Goal: Information Seeking & Learning: Learn about a topic

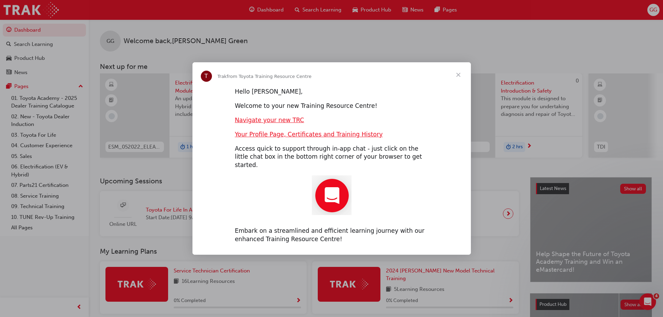
click at [459, 78] on span "Close" at bounding box center [458, 74] width 25 height 25
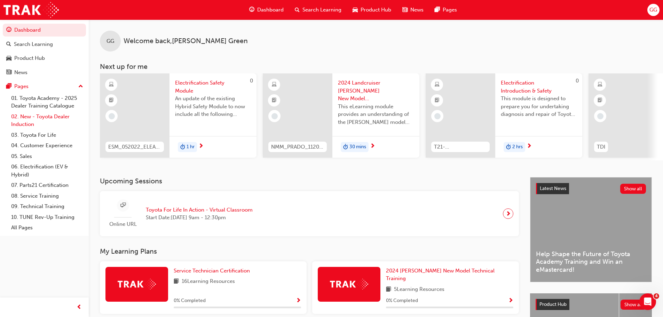
click at [47, 115] on link "02. New - Toyota Dealer Induction" at bounding box center [47, 120] width 78 height 18
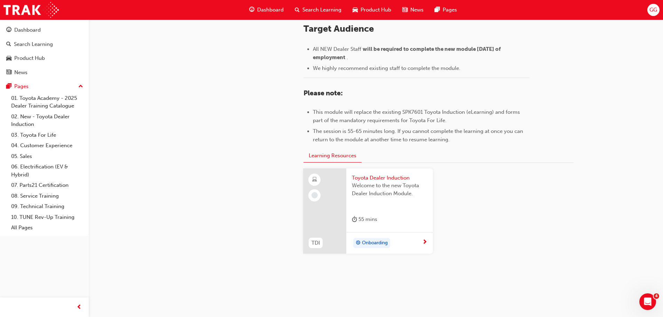
scroll to position [306, 0]
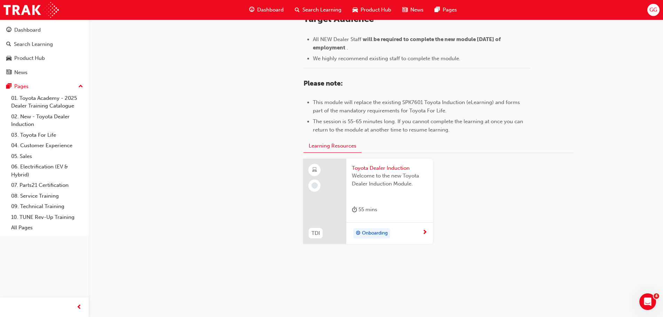
click at [403, 233] on div "Onboarding" at bounding box center [387, 233] width 70 height 10
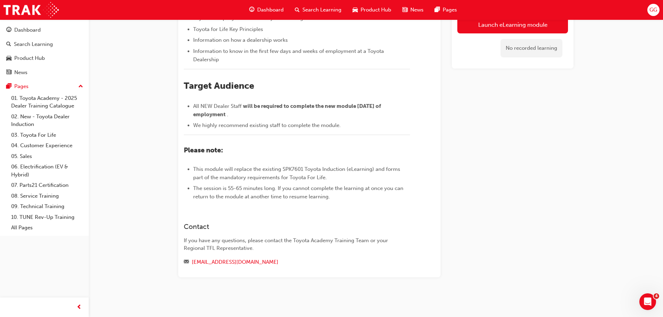
scroll to position [240, 0]
click at [208, 264] on link "[EMAIL_ADDRESS][DOMAIN_NAME]" at bounding box center [235, 262] width 87 height 6
click at [223, 262] on link "[EMAIL_ADDRESS][DOMAIN_NAME]" at bounding box center [235, 262] width 87 height 6
click at [500, 190] on div "Launch eLearning module No recorded learning" at bounding box center [513, 91] width 122 height 373
click at [220, 261] on link "[EMAIL_ADDRESS][DOMAIN_NAME]" at bounding box center [235, 262] width 87 height 6
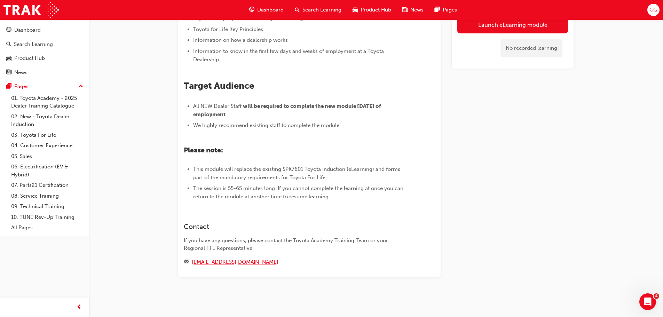
click at [220, 261] on link "[EMAIL_ADDRESS][DOMAIN_NAME]" at bounding box center [235, 262] width 87 height 6
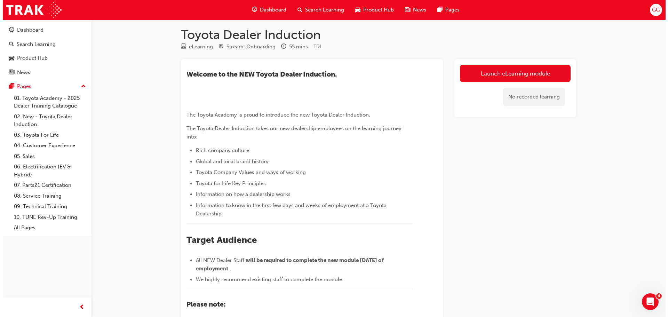
scroll to position [0, 0]
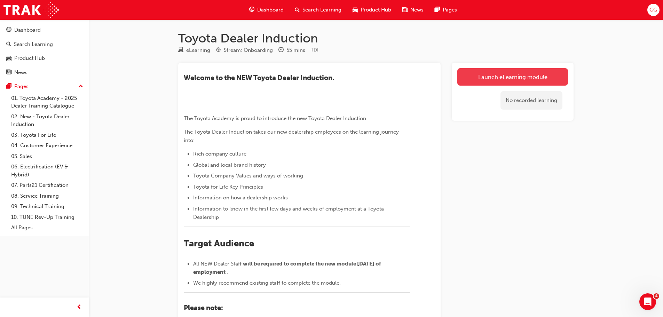
click at [532, 77] on link "Launch eLearning module" at bounding box center [512, 76] width 111 height 17
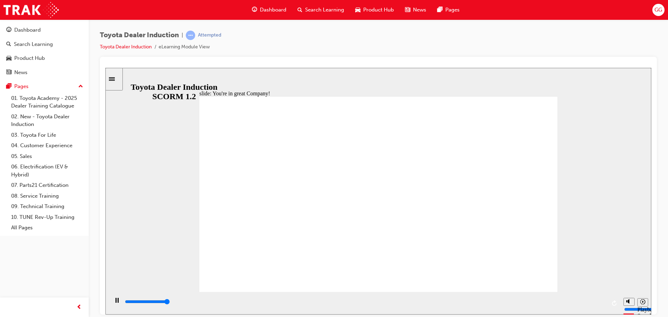
type input "7500"
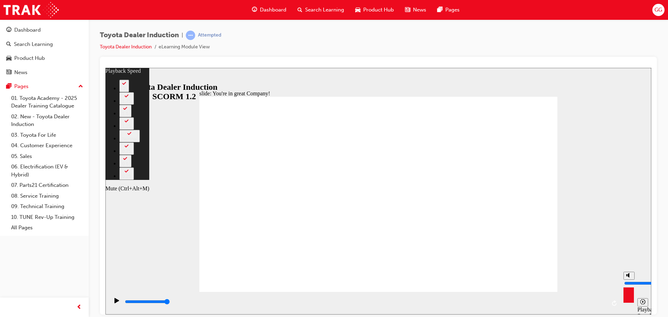
type input "149"
type input "7"
type input "149"
type input "7"
type input "149"
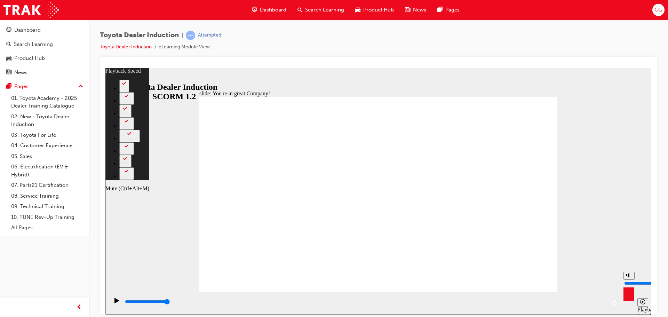
type input "7"
click at [629, 280] on input "volume" at bounding box center [647, 283] width 45 height 6
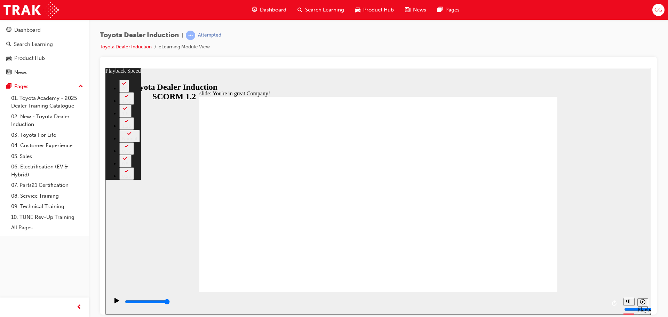
type input "156"
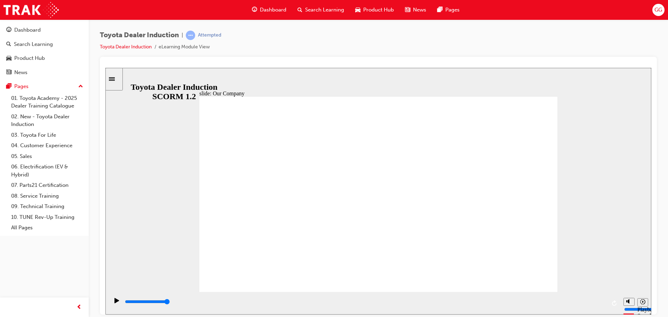
drag, startPoint x: 276, startPoint y: 253, endPoint x: 287, endPoint y: 254, distance: 10.9
drag, startPoint x: 279, startPoint y: 250, endPoint x: 304, endPoint y: 256, distance: 26.6
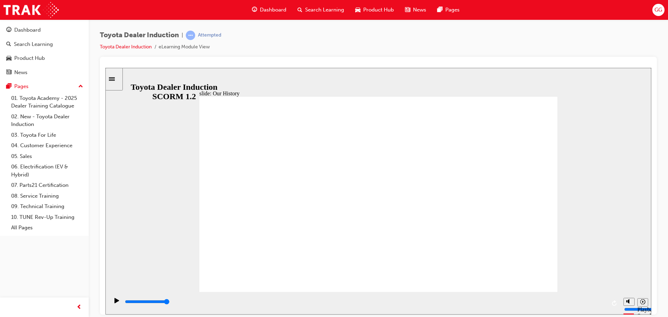
drag, startPoint x: 279, startPoint y: 252, endPoint x: 361, endPoint y: 256, distance: 82.3
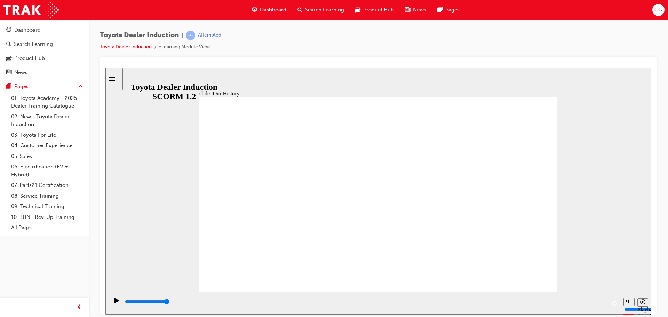
drag, startPoint x: 378, startPoint y: 254, endPoint x: 455, endPoint y: 243, distance: 77.1
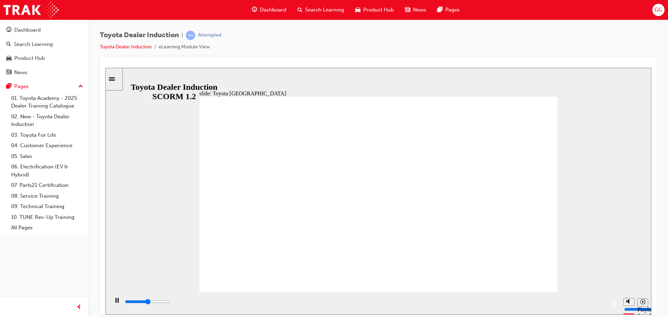
type input "8300"
type input "2"
drag, startPoint x: 472, startPoint y: 251, endPoint x: 390, endPoint y: 253, distance: 82.2
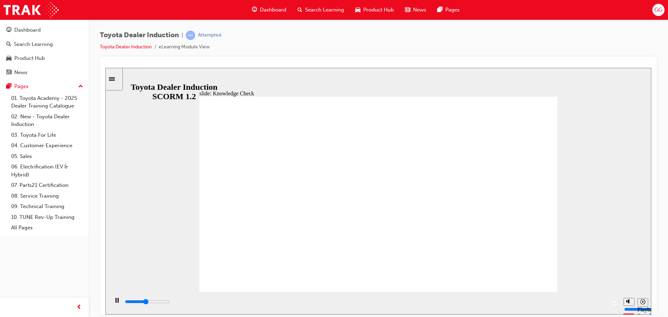
type input "2300"
radio input "true"
type input "5000"
radio input "true"
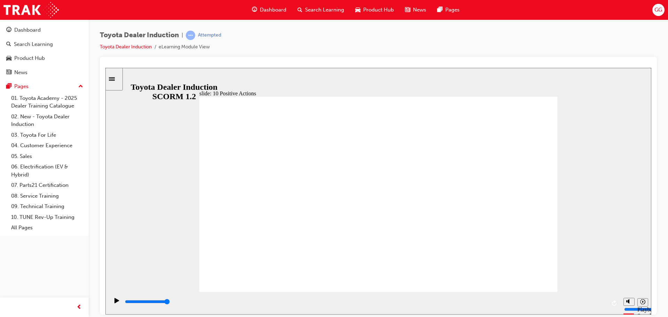
drag, startPoint x: 552, startPoint y: 96, endPoint x: 531, endPoint y: 89, distance: 23.1
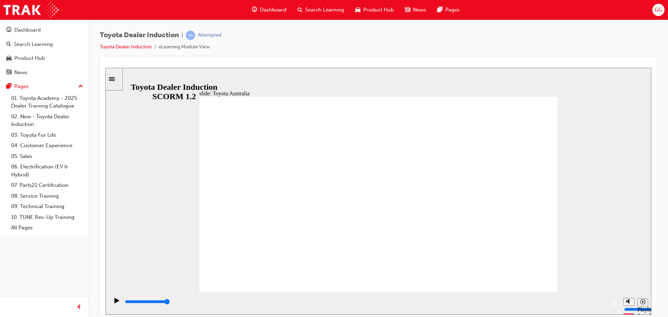
type input "15300"
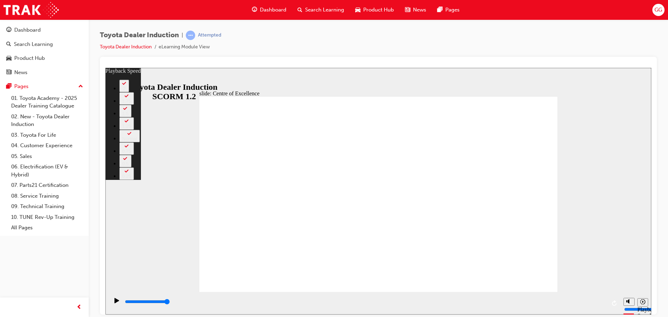
type input "248"
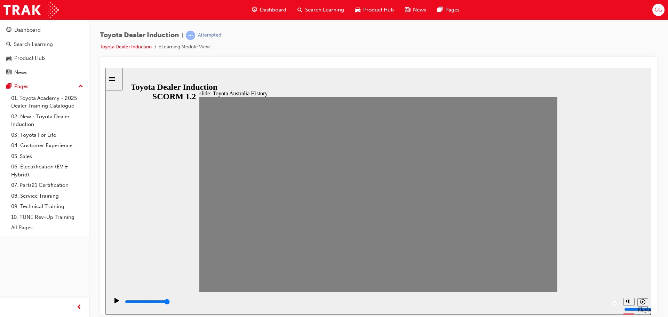
drag, startPoint x: 214, startPoint y: 198, endPoint x: 224, endPoint y: 198, distance: 9.8
drag, startPoint x: 227, startPoint y: 200, endPoint x: 244, endPoint y: 201, distance: 16.7
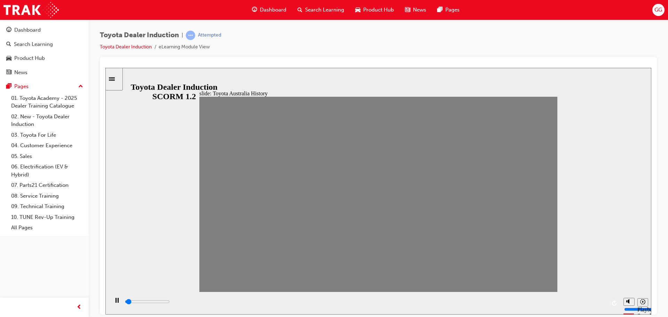
drag, startPoint x: 242, startPoint y: 197, endPoint x: 260, endPoint y: 194, distance: 18.4
drag, startPoint x: 259, startPoint y: 201, endPoint x: 274, endPoint y: 199, distance: 15.8
type input "0"
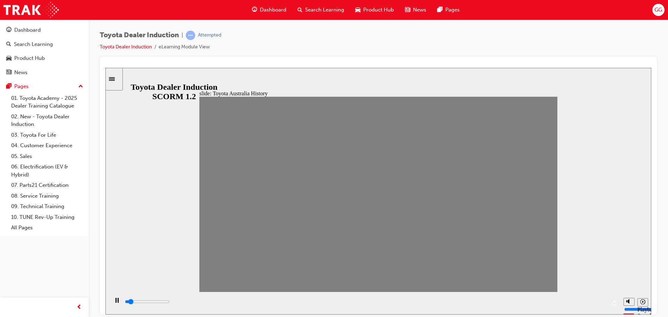
type input "5"
drag, startPoint x: 278, startPoint y: 199, endPoint x: 297, endPoint y: 200, distance: 18.8
type input "0"
type input "6"
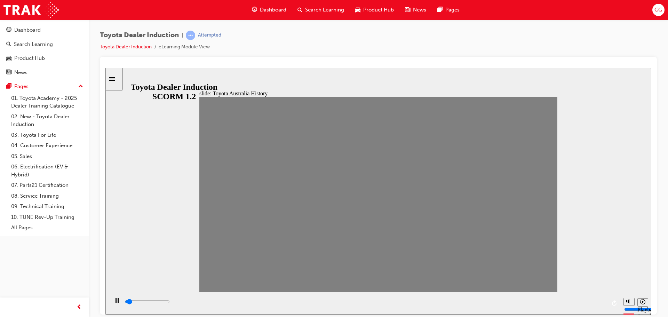
drag, startPoint x: 294, startPoint y: 197, endPoint x: 308, endPoint y: 199, distance: 14.0
drag, startPoint x: 307, startPoint y: 198, endPoint x: 323, endPoint y: 200, distance: 16.8
drag, startPoint x: 324, startPoint y: 199, endPoint x: 338, endPoint y: 200, distance: 14.3
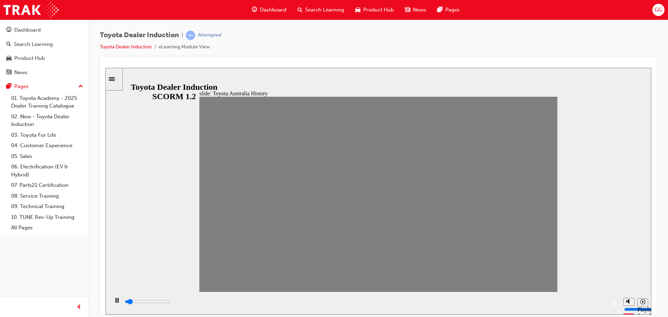
drag, startPoint x: 344, startPoint y: 199, endPoint x: 354, endPoint y: 198, distance: 10.1
drag, startPoint x: 364, startPoint y: 200, endPoint x: 375, endPoint y: 198, distance: 10.3
drag, startPoint x: 376, startPoint y: 197, endPoint x: 390, endPoint y: 195, distance: 14.0
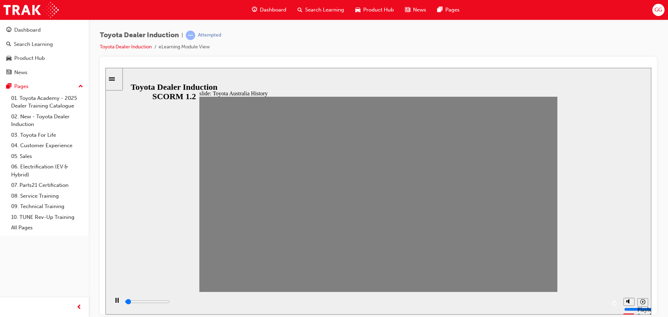
drag, startPoint x: 390, startPoint y: 200, endPoint x: 405, endPoint y: 202, distance: 15.0
drag, startPoint x: 411, startPoint y: 199, endPoint x: 426, endPoint y: 202, distance: 15.2
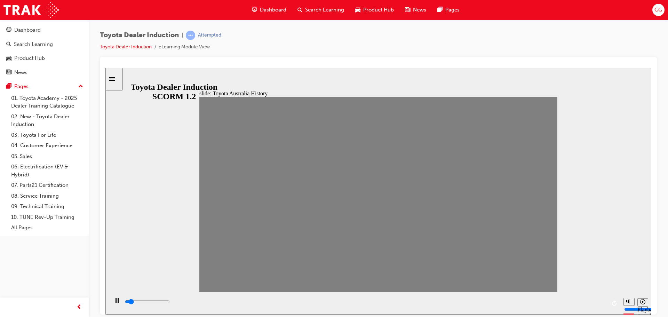
drag, startPoint x: 424, startPoint y: 201, endPoint x: 441, endPoint y: 202, distance: 17.1
drag, startPoint x: 442, startPoint y: 199, endPoint x: 456, endPoint y: 198, distance: 13.9
drag, startPoint x: 460, startPoint y: 203, endPoint x: 475, endPoint y: 204, distance: 15.0
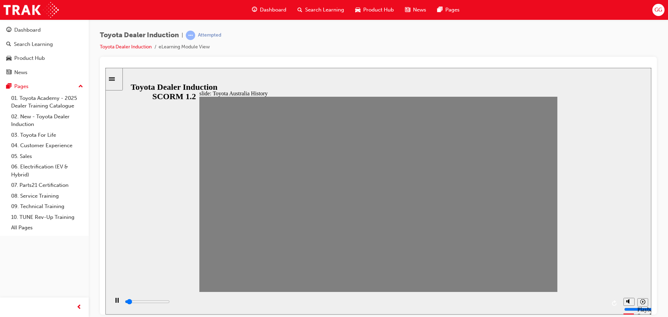
drag, startPoint x: 479, startPoint y: 200, endPoint x: 489, endPoint y: 200, distance: 10.1
drag, startPoint x: 489, startPoint y: 198, endPoint x: 507, endPoint y: 198, distance: 17.1
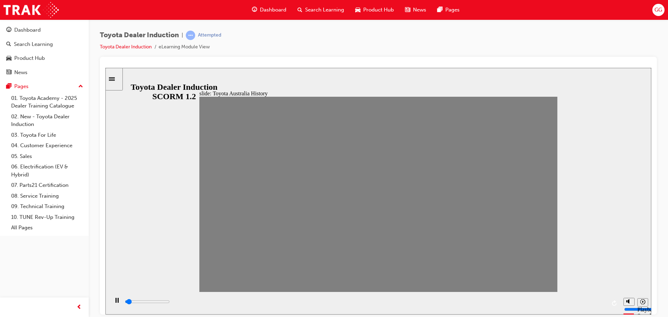
drag, startPoint x: 506, startPoint y: 199, endPoint x: 520, endPoint y: 200, distance: 14.0
drag, startPoint x: 526, startPoint y: 200, endPoint x: 547, endPoint y: 201, distance: 20.6
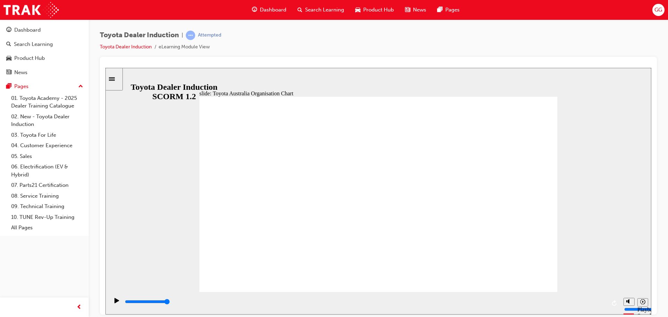
type input "5000"
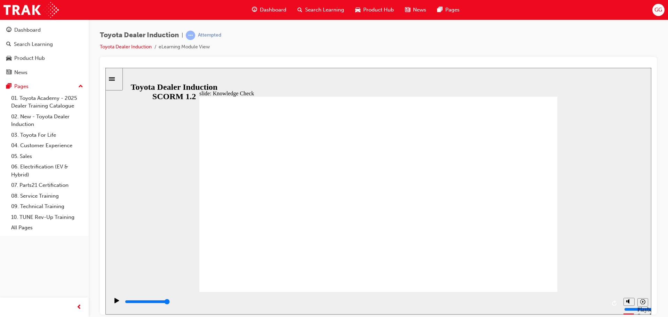
radio input "false"
radio input "true"
type input "5000"
radio input "true"
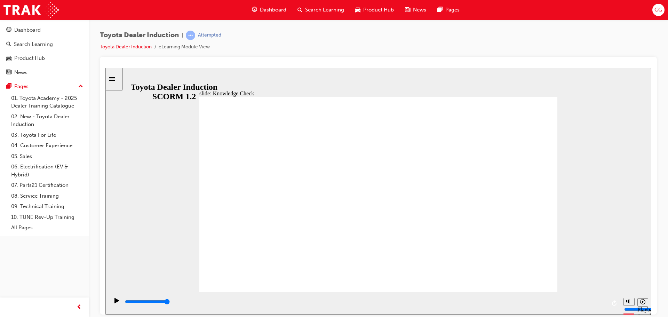
type input "5000"
radio input "true"
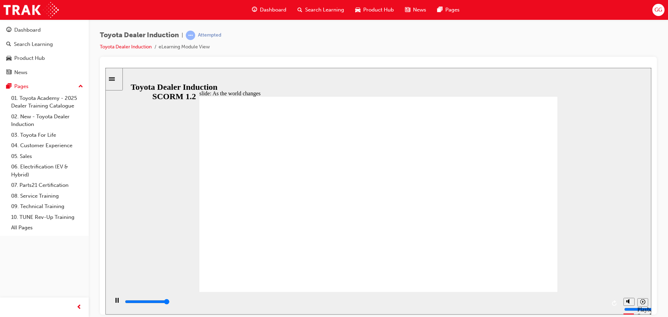
type input "9200"
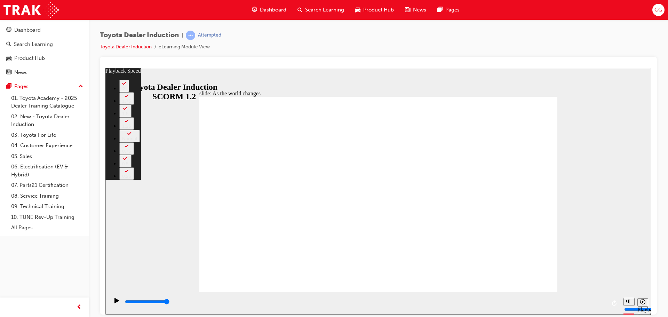
type input "128"
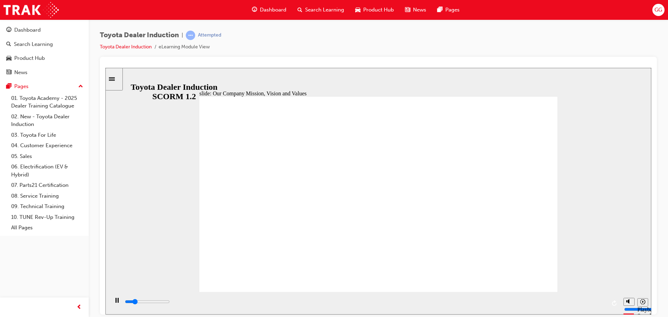
type input "18800"
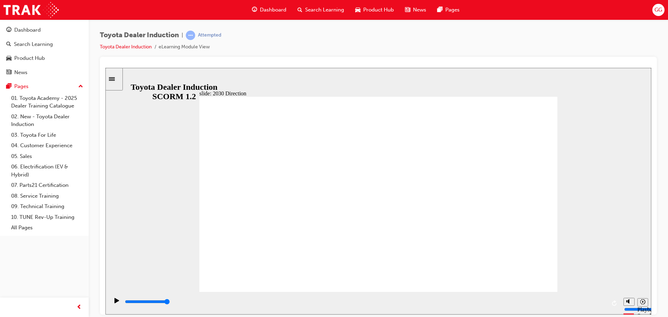
drag, startPoint x: 244, startPoint y: 268, endPoint x: 244, endPoint y: 273, distance: 5.6
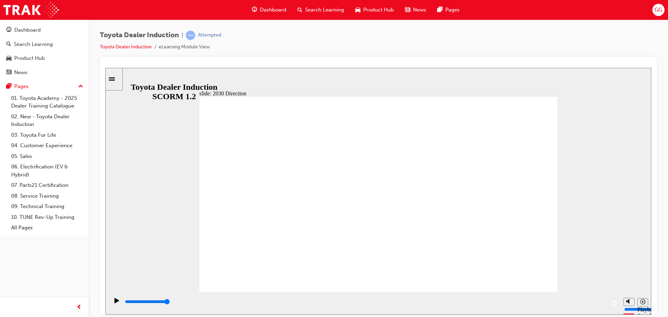
click at [134, 304] on div "playback controls" at bounding box center [365, 302] width 482 height 8
click at [128, 303] on input "slide progress" at bounding box center [147, 302] width 45 height 6
click at [116, 302] on icon "Play (Ctrl+Alt+P)" at bounding box center [117, 300] width 5 height 5
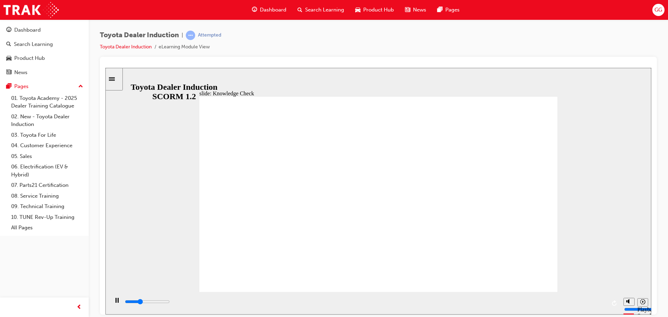
type input "2600"
type input "s"
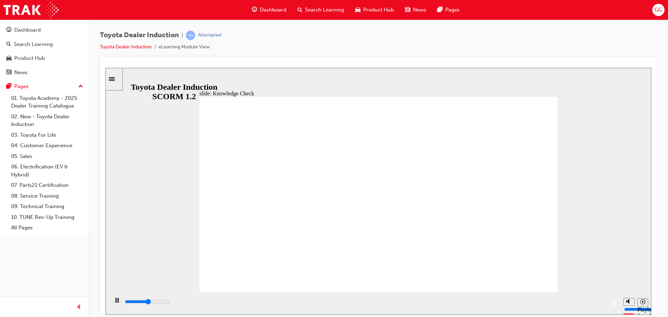
type input "s"
type input "2800"
type input "sa"
type input "3300"
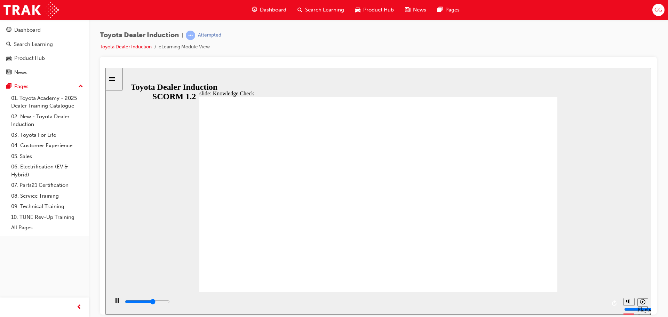
type input "saf"
type input "3700"
type input "safe"
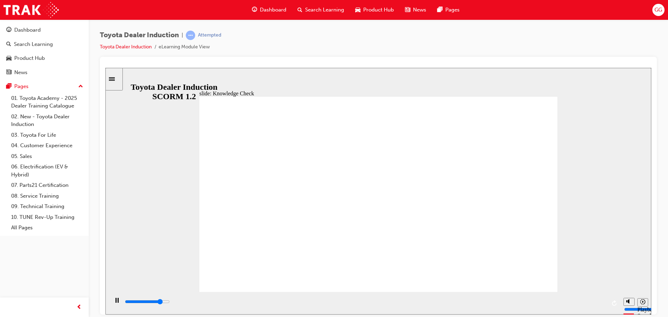
type input "4100"
type input "safet"
type input "4400"
type input "safety"
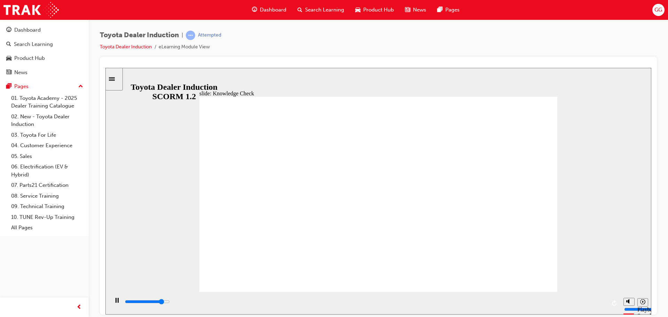
type input "safety"
type input "5000"
type input "safety"
type input "5000"
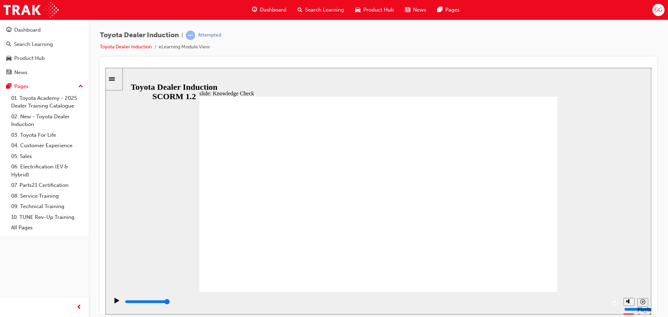
type input "h"
type input "ha"
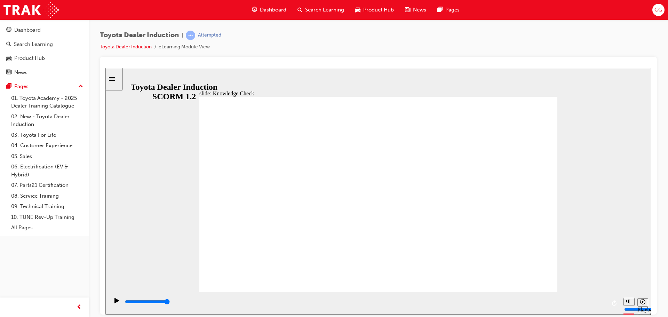
type input "hap"
type input "happ"
type input "happy"
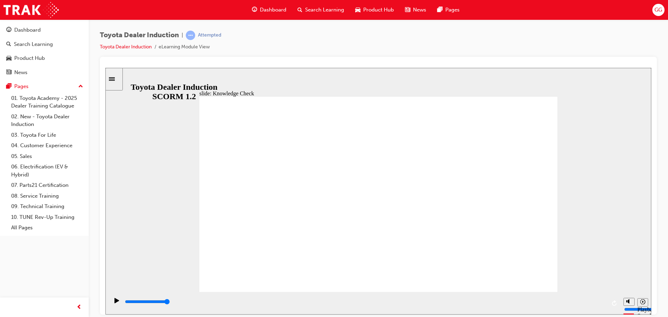
type input "happy"
type input "800"
type input "happy"
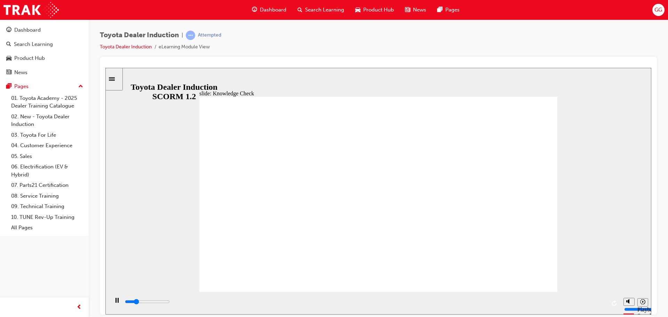
type input "2200"
type input "happ"
type input "2300"
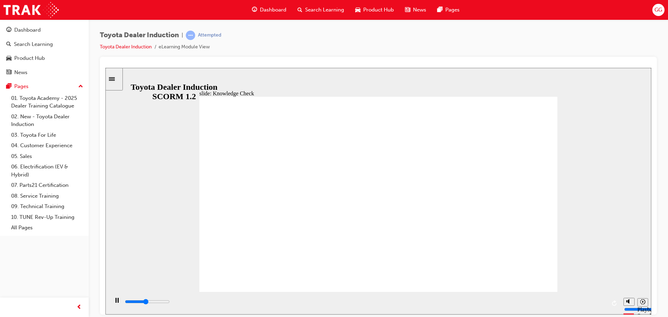
type input "hap"
type input "2500"
type input "ha"
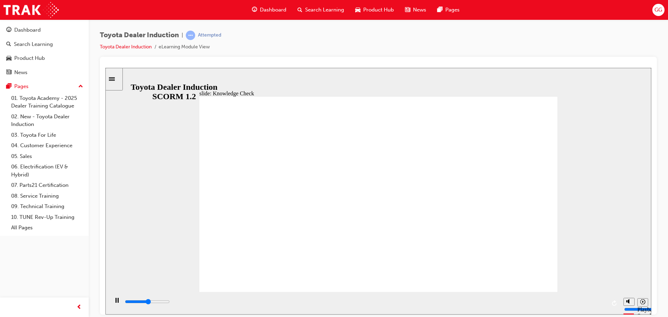
type input "2600"
type input "h"
type input "2700"
type input "4000"
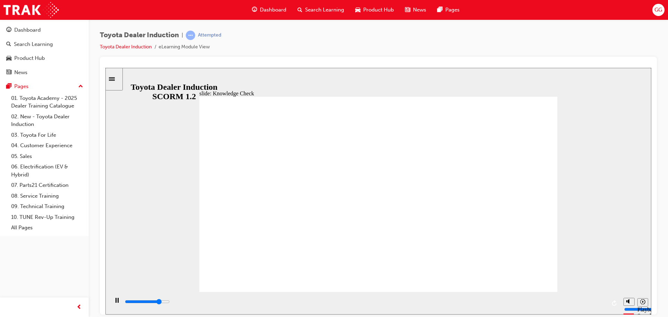
type input "m"
type input "4300"
type input "mo"
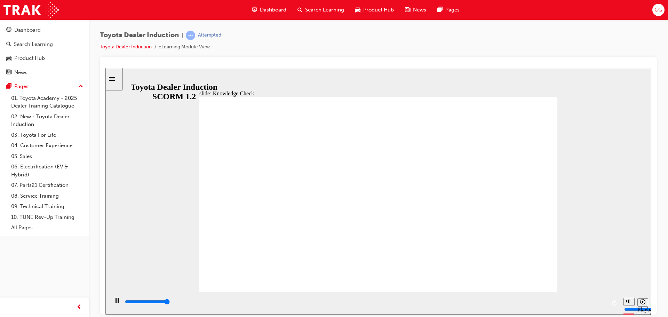
type input "5000"
type input "mov"
type input "move"
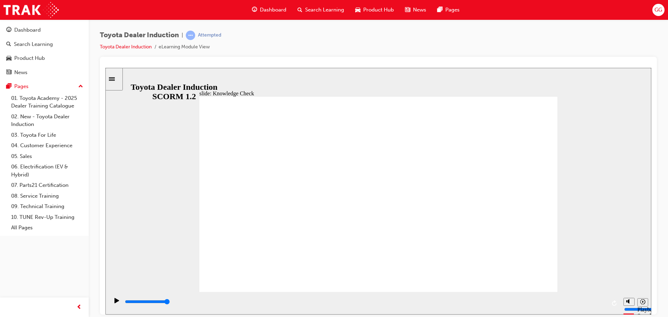
type input "moved"
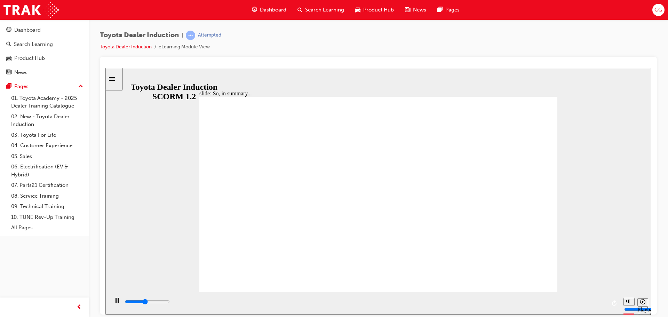
type input "800"
type input "moved"
type input "600"
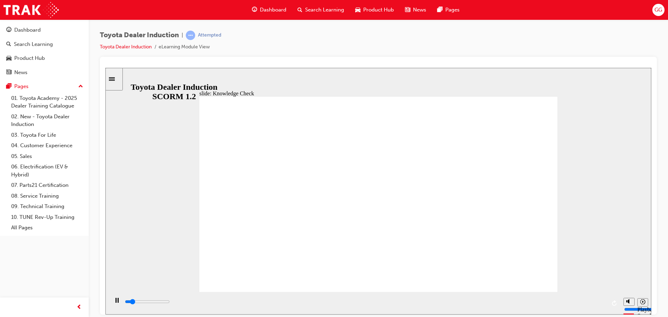
type input "safety"
type input "2000"
type input "safet"
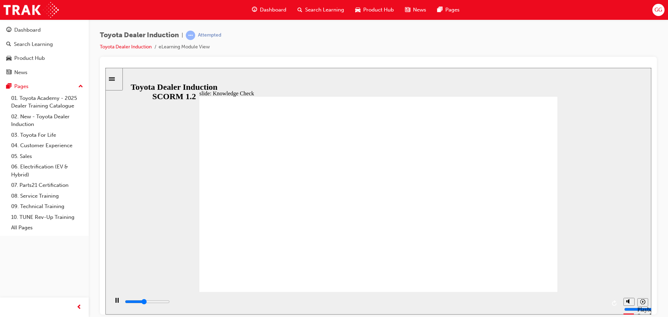
type input "2100"
type input "safe"
type input "2200"
type input "saf"
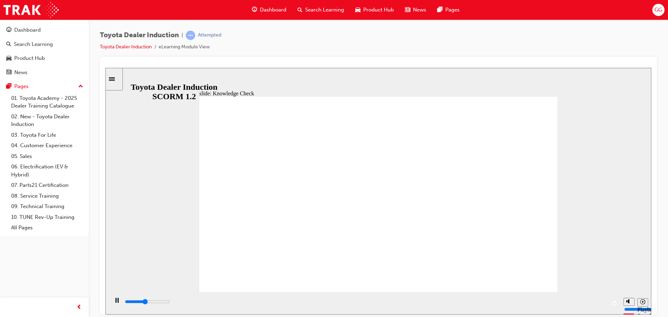
type input "saf"
type input "2300"
type input "sa"
type input "2400"
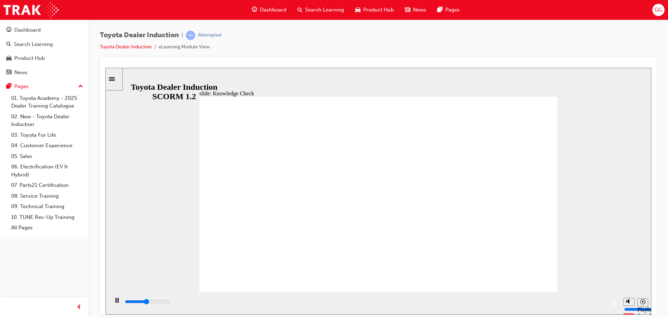
type input "s"
type input "2600"
type input "3700"
type input "h"
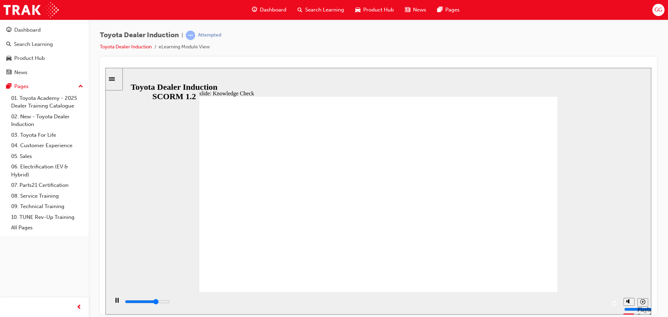
type input "h"
type input "4300"
type input "ha"
type input "4900"
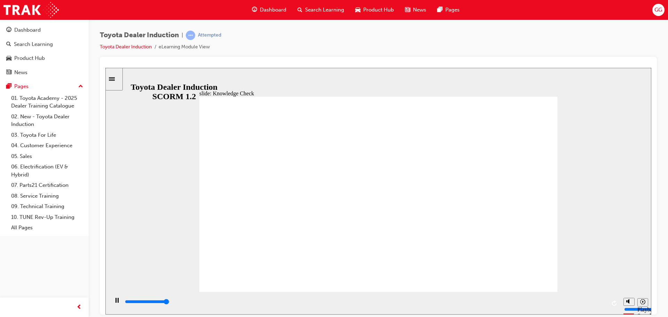
type input "hap"
type input "5000"
type input "happ"
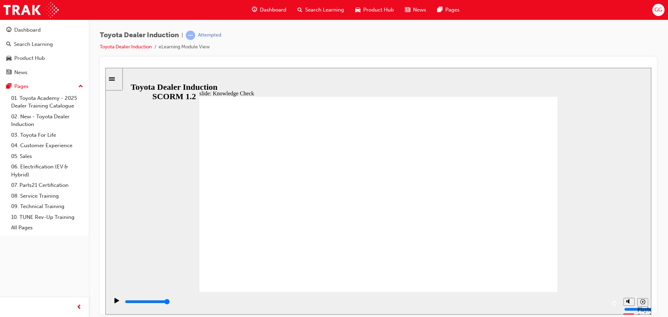
type input "happi"
type input "happin"
type input "happine"
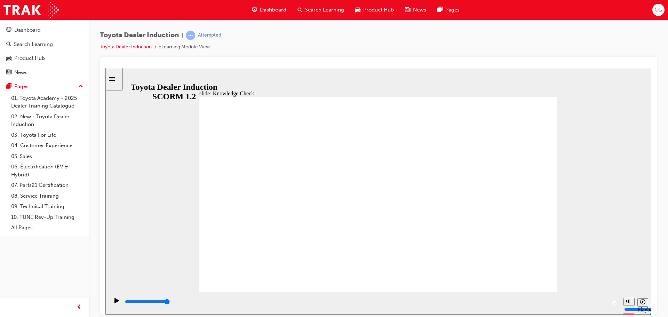
type input "happine"
type input "happines"
type input "happiness"
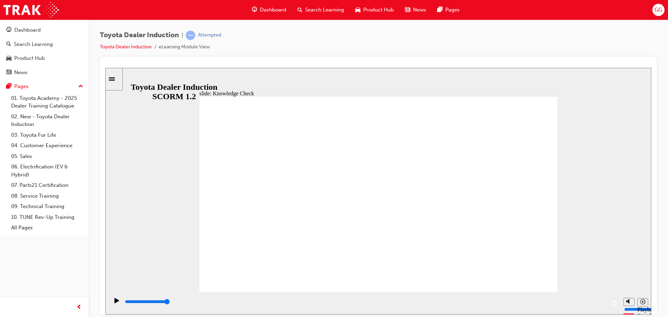
type input "happiness"
type input "800"
type input "moved"
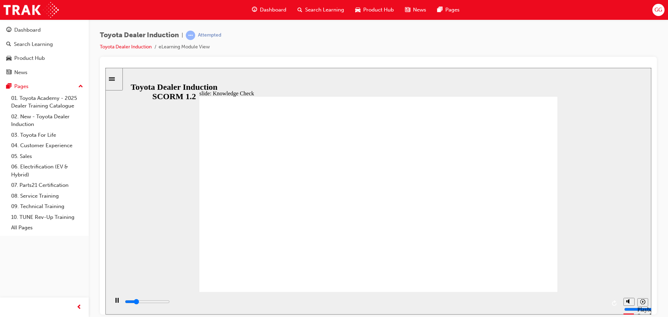
type input "3400"
type input "moved"
type input "4100"
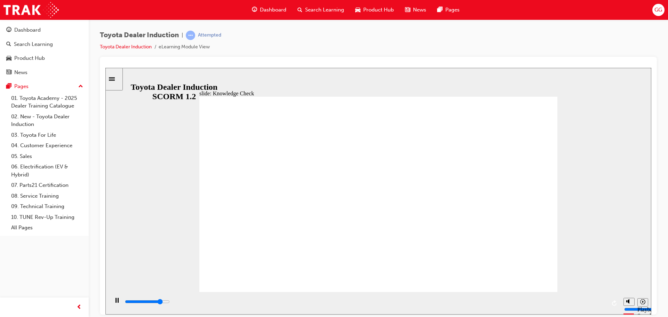
type input "moved"
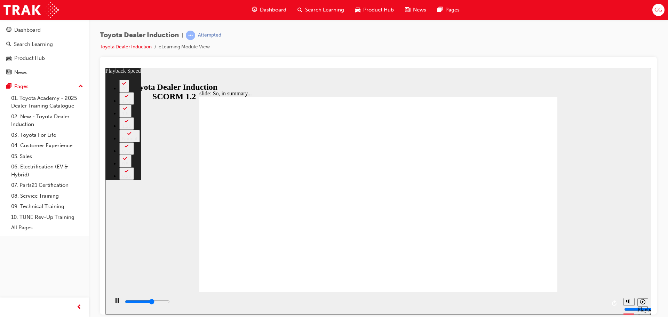
type input "4000"
type input "0"
type input "4300"
type input "0"
type input "4600"
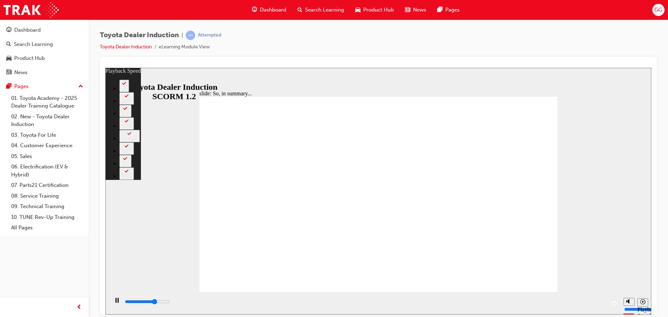
type input "1"
type input "4800"
type input "1"
type input "5100"
type input "1"
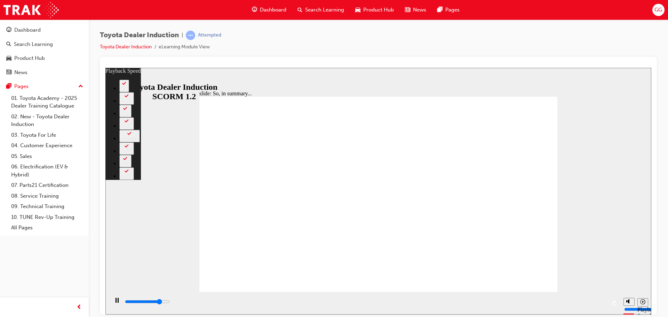
type input "5400"
type input "1"
type input "5600"
type input "2"
type input "5900"
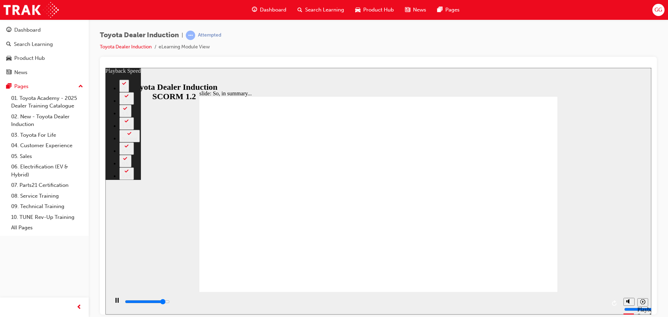
type input "2"
type input "6200"
type input "2"
type input "6400"
type input "2"
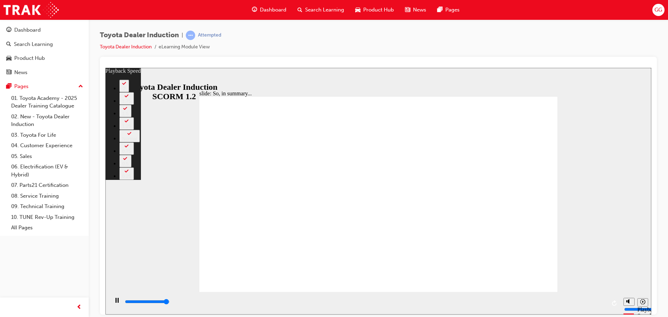
type input "6500"
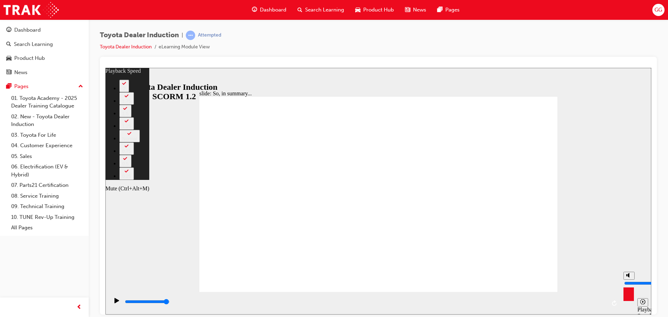
click at [627, 300] on div "misc controls" at bounding box center [629, 293] width 10 height 26
click at [630, 280] on input "volume" at bounding box center [647, 283] width 45 height 6
type input "22"
type input "5"
type input "22"
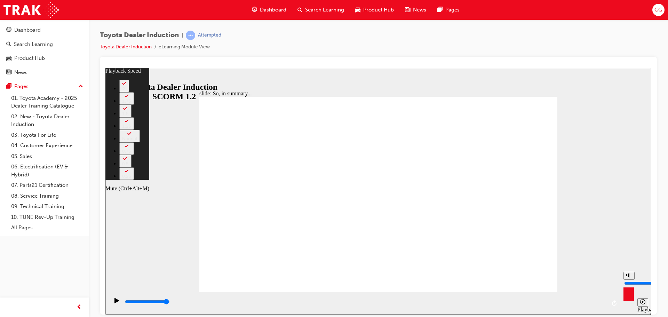
type input "5"
type input "22"
type input "5"
click at [628, 282] on input "volume" at bounding box center [647, 283] width 45 height 6
click at [629, 280] on input "volume" at bounding box center [647, 283] width 45 height 6
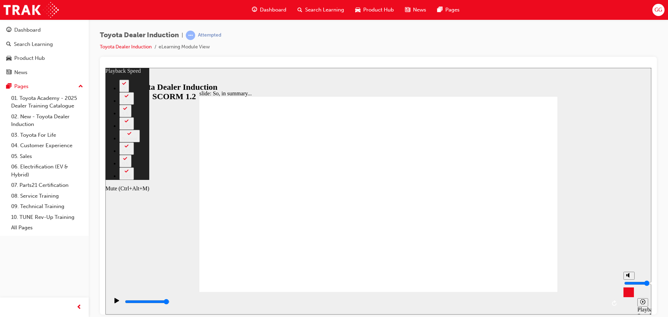
click at [630, 280] on input "volume" at bounding box center [647, 283] width 45 height 6
click at [629, 280] on input "volume" at bounding box center [647, 283] width 45 height 6
type input "26"
type input "9"
type input "26"
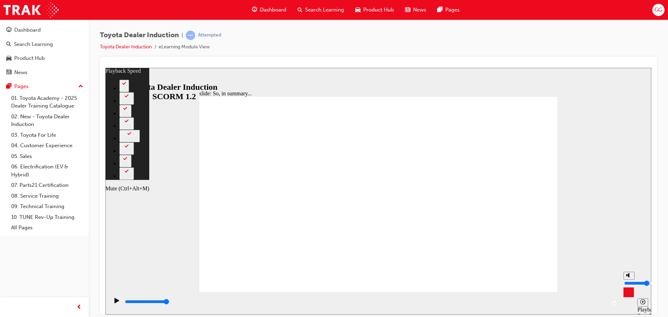
type input "9"
type input "26"
type input "9"
click at [628, 280] on input "volume" at bounding box center [647, 283] width 45 height 6
type input "28"
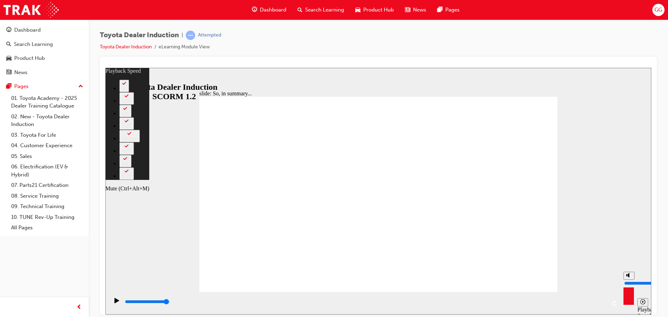
type input "5"
type input "28"
type input "5"
type input "28"
type input "5"
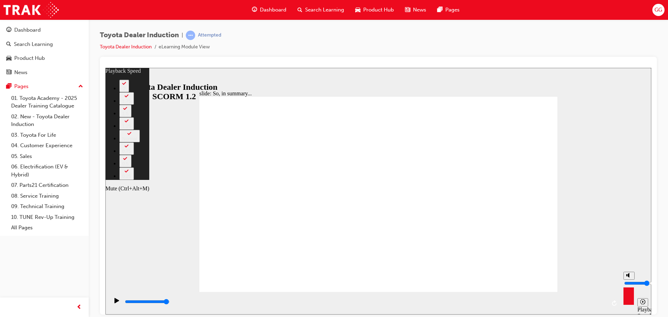
click at [629, 282] on input "volume" at bounding box center [647, 283] width 45 height 6
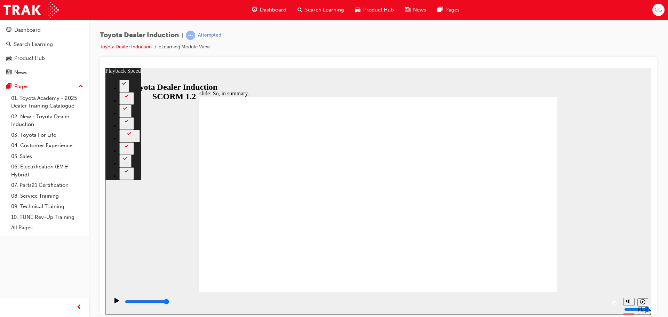
type input "128"
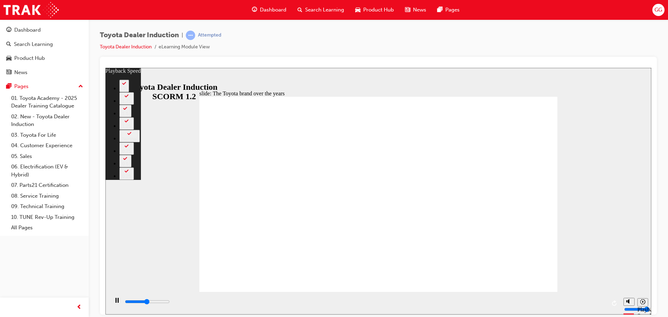
type input "4100"
type input "0"
type input "4400"
type input "0"
type input "4600"
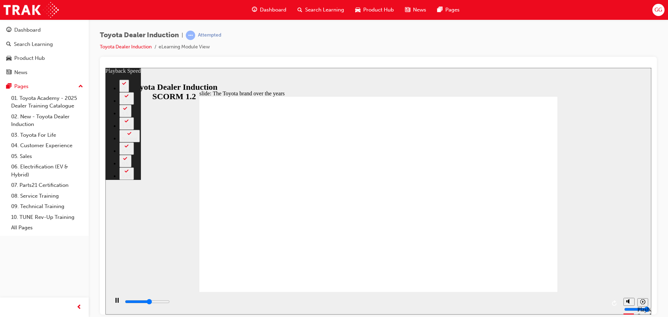
type input "1"
type input "4900"
type input "1"
type input "5100"
type input "1"
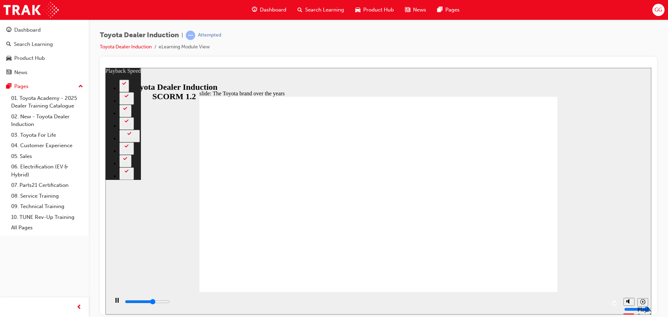
type input "5400"
type input "1"
type input "5700"
type input "2"
type input "6000"
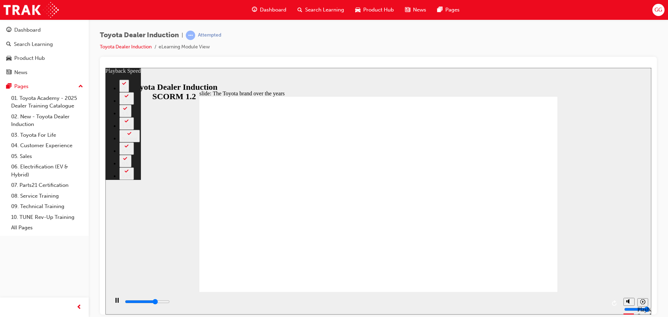
type input "2"
type input "6200"
type input "2"
type input "6500"
type input "2"
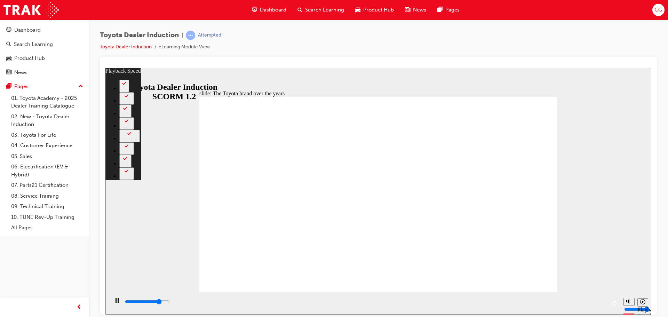
type input "6700"
type input "3"
type input "7000"
type input "3"
type input "7300"
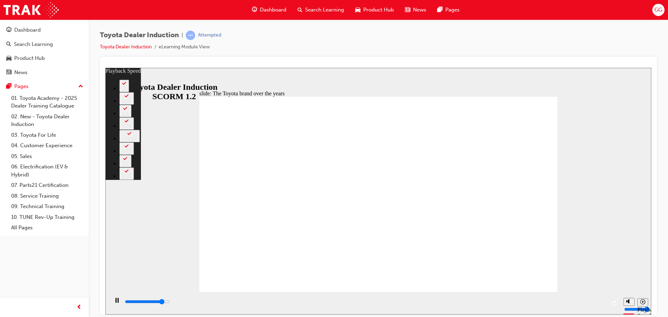
type input "3"
type input "7500"
type input "3"
type input "7600"
type input "3"
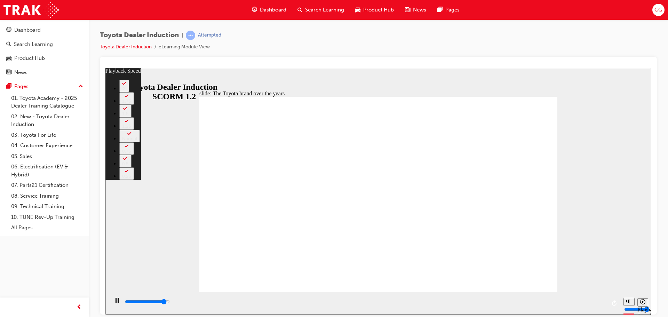
type input "7800"
type input "4"
type input "8100"
type input "4"
type input "8300"
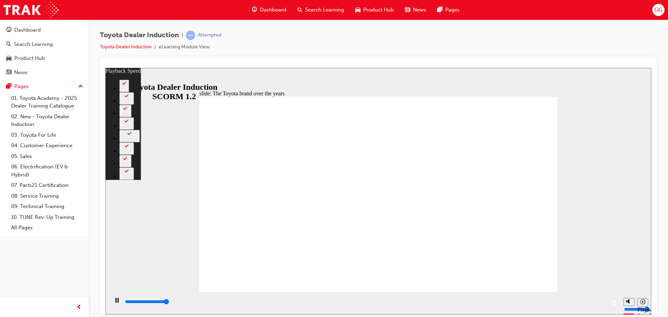
type input "4"
type input "8400"
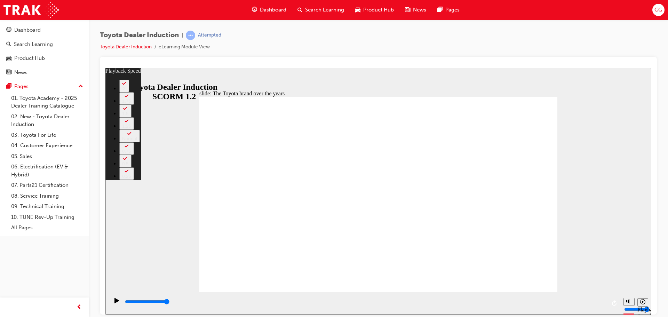
type input "165"
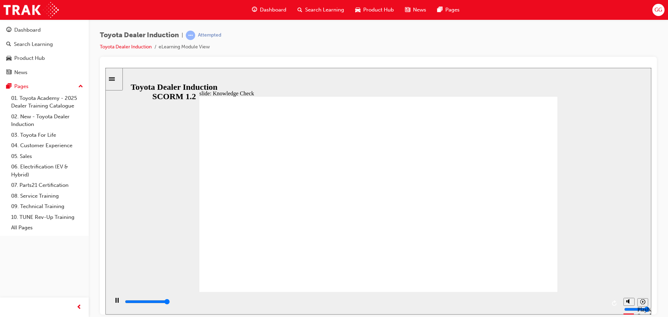
type input "5000"
radio input "false"
radio input "true"
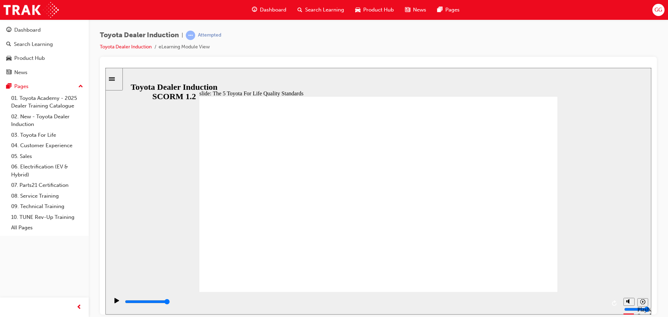
click at [631, 277] on icon "Mute (Ctrl+Alt+M)" at bounding box center [630, 275] width 6 height 5
type input "13500"
type input "0"
type input "13500"
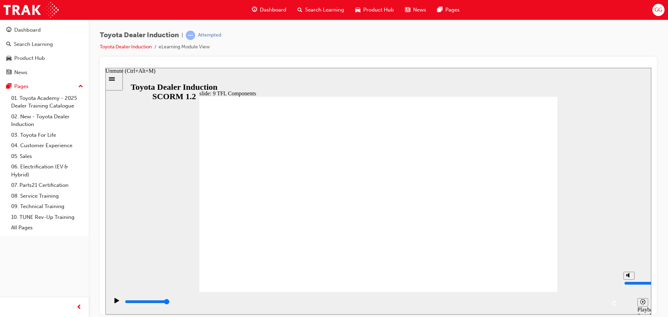
click at [628, 280] on input "volume" at bounding box center [647, 283] width 45 height 6
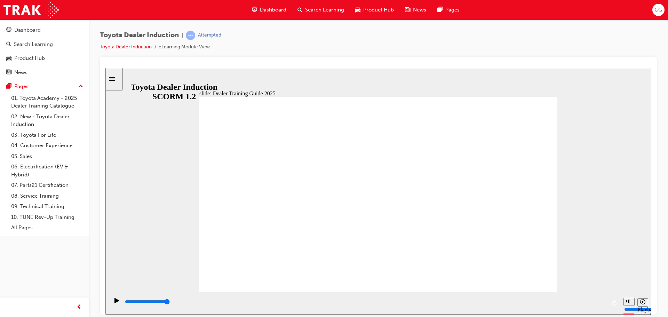
click at [537, 89] on div "slide: Knowledge Check Rectangle 1 BACK BACK SUBMIT SUBMIT Knowledge Check The …" at bounding box center [378, 191] width 546 height 247
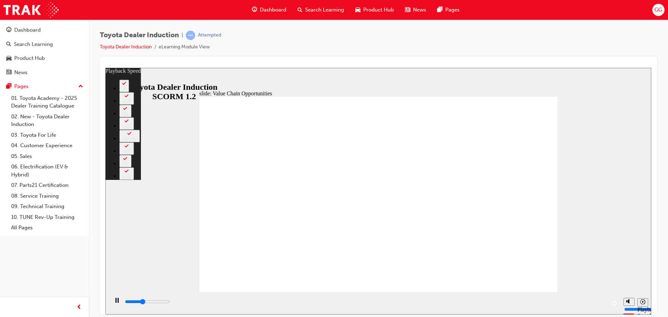
type input "4300"
type input "0"
type input "4600"
type input "0"
type input "4800"
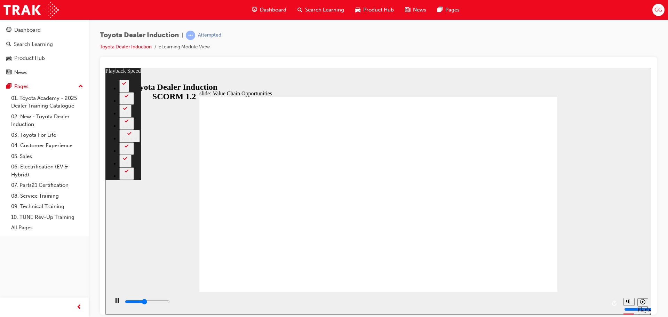
type input "1"
type input "5100"
type input "1"
type input "5400"
type input "1"
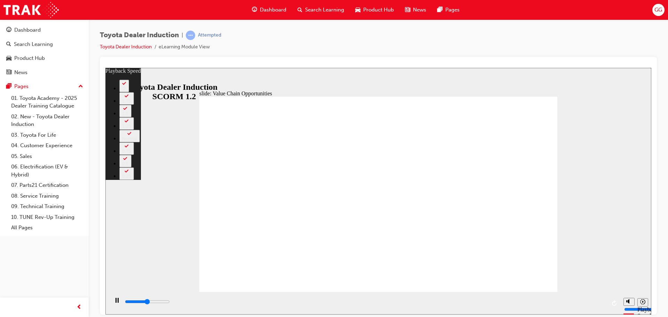
type input "5700"
type input "2"
type input "5900"
type input "2"
type input "6200"
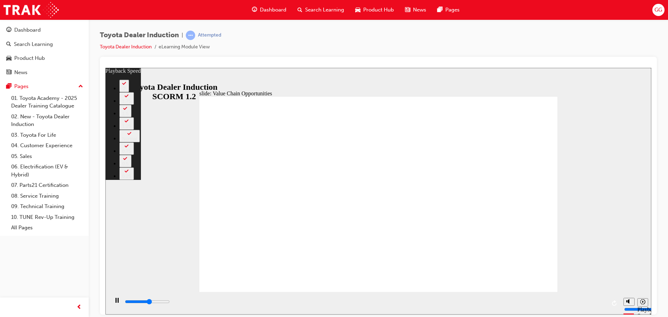
type input "2"
type input "6400"
type input "2"
type input "6700"
type input "3"
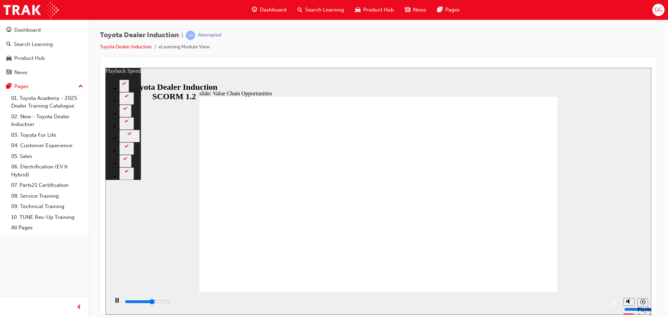
type input "7000"
type input "3"
type input "7000"
type input "3"
type input "7300"
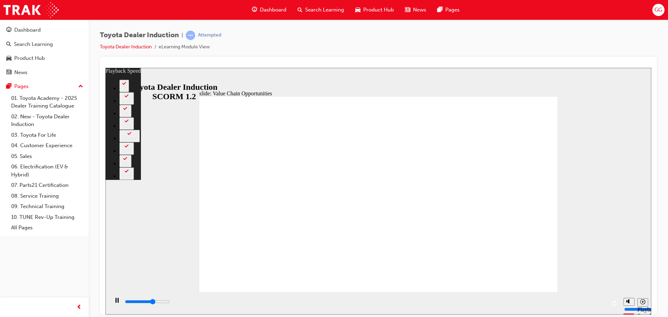
type input "3"
type input "7500"
type input "3"
type input "7800"
type input "4"
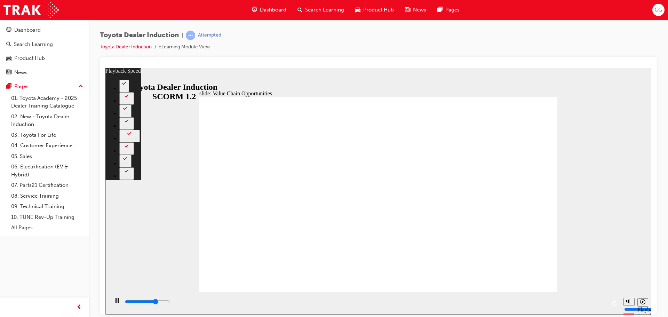
type input "8000"
type input "4"
type input "8300"
type input "4"
type input "8600"
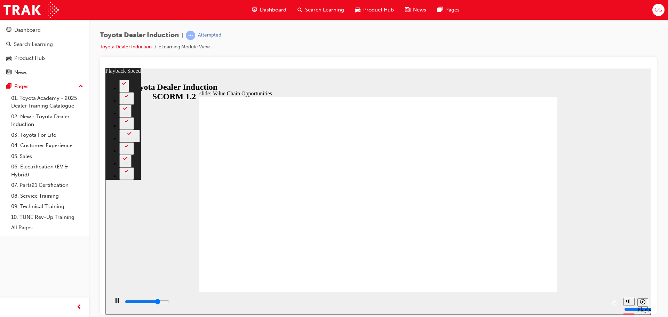
type input "4"
type input "8800"
type input "5"
type input "9100"
type input "5"
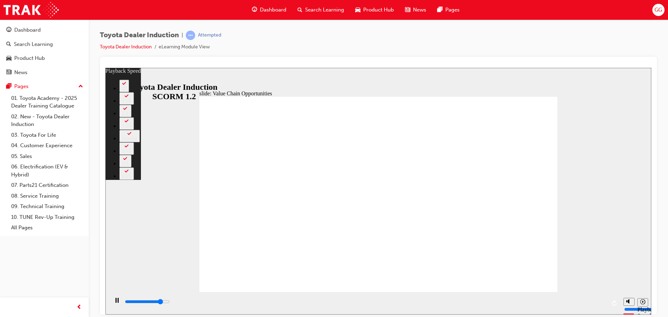
type input "9400"
type input "5"
type input "9600"
type input "6"
type input "9900"
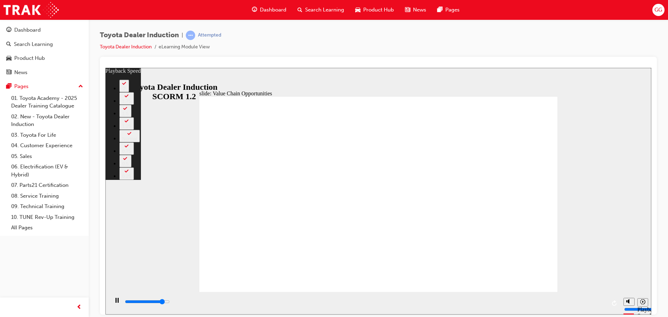
type input "6"
type input "10200"
type input "6"
type input "10400"
type input "6"
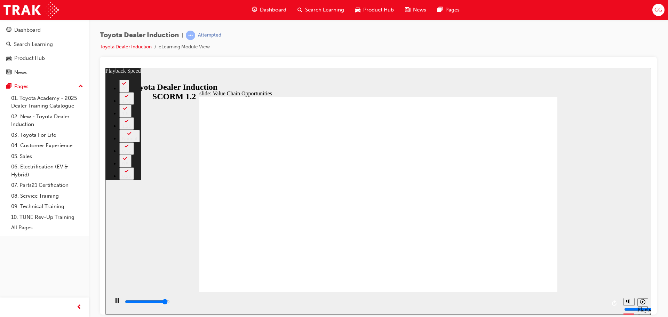
type input "10700"
type input "7"
type input "11000"
type input "7"
type input "11200"
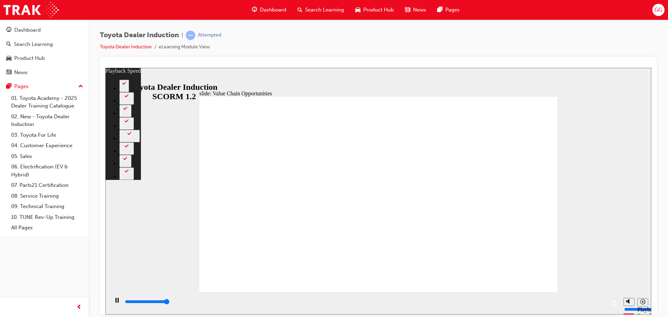
type input "7"
type input "11300"
type input "64"
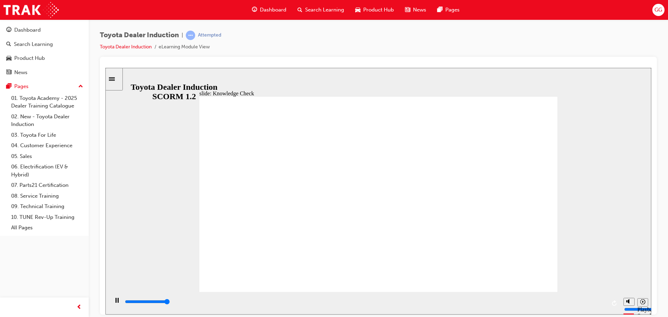
type input "5000"
radio input "true"
type input "5000"
radio input "true"
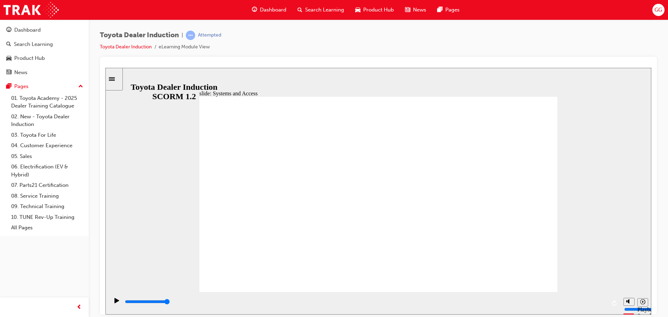
drag, startPoint x: 551, startPoint y: 99, endPoint x: 545, endPoint y: 106, distance: 9.4
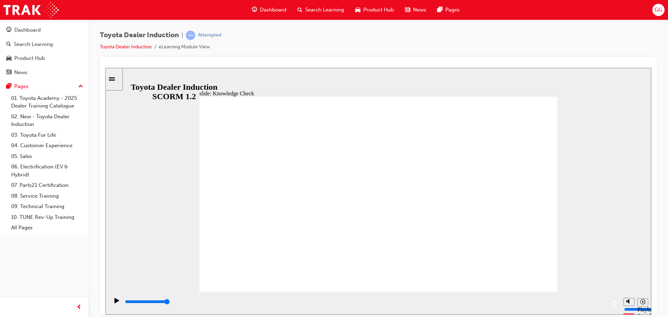
type input "4800"
type input "t"
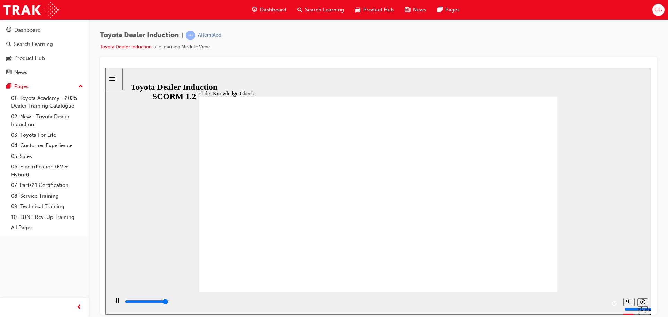
type input "t"
type input "5000"
type input "to"
type input "tou"
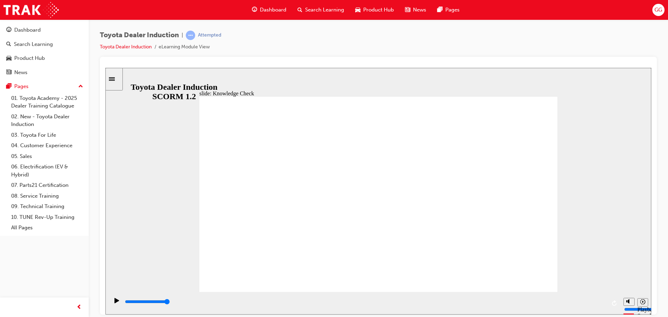
type input "tou"
type input "to"
type input "toy"
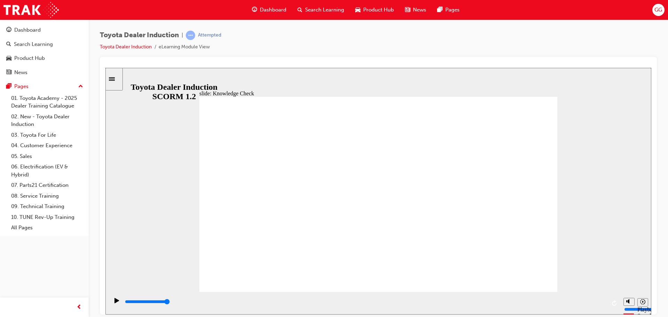
type input "toyo"
type input "toyot"
type input "toyots"
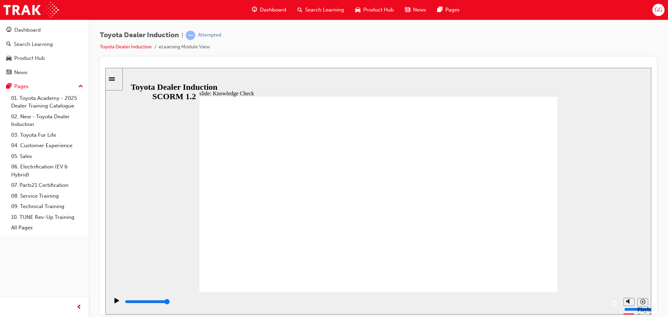
type input "toyots"
type input "toyot"
type input "toyota"
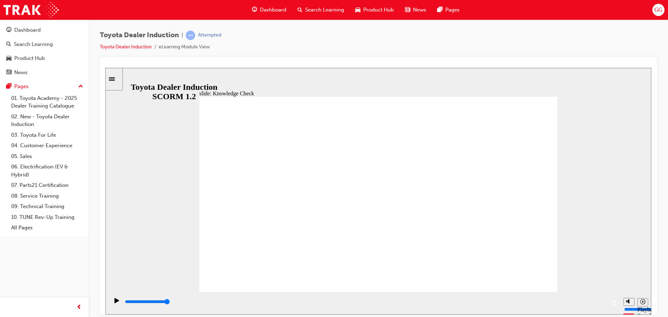
type input "toyota"
type input "toyota c"
type input "toyota ce"
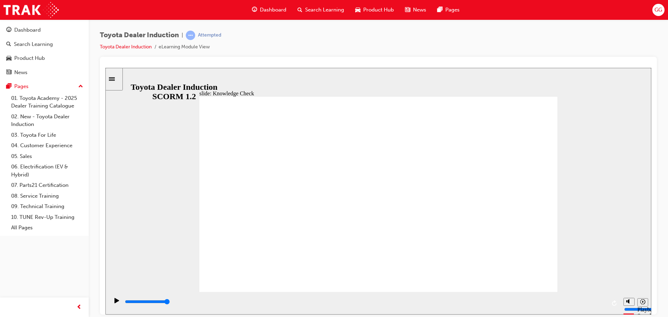
type input "toyota ce"
type input "toyota cen"
type input "toyota cent"
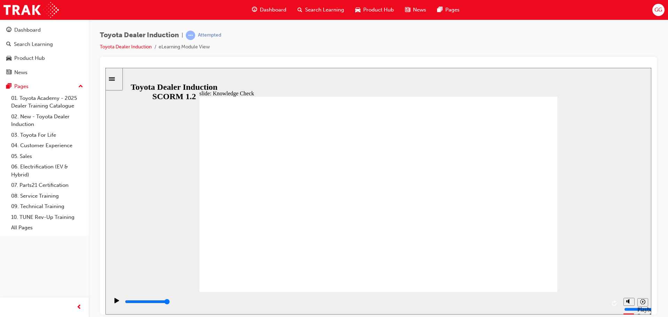
type input "toyota centr"
type input "toyota centra"
type input "toyota central"
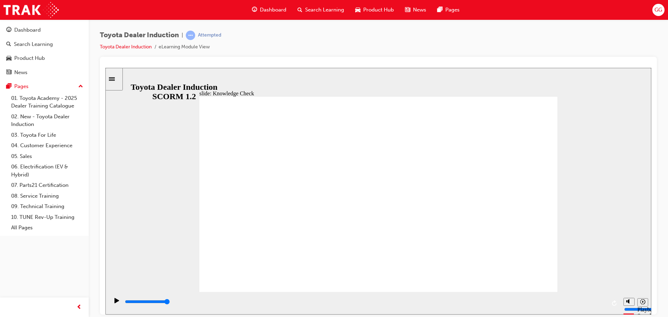
type input "toyota central"
drag, startPoint x: 527, startPoint y: 94, endPoint x: 525, endPoint y: 102, distance: 7.6
type input "toyota central"
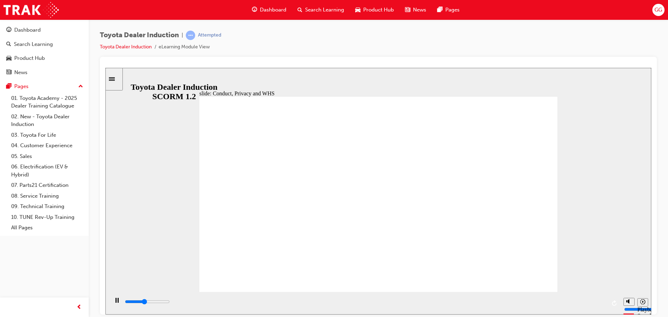
type input "800"
type input "toyota central"
type input "2600"
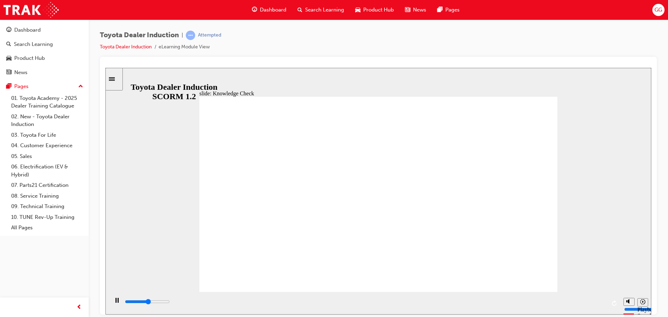
type input "toyota centra"
type input "3100"
type input "toyota centr"
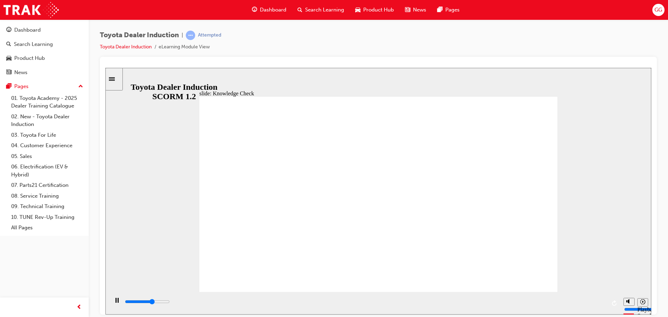
type input "3100"
type input "toyota cent"
type input "3200"
type input "toyota cen"
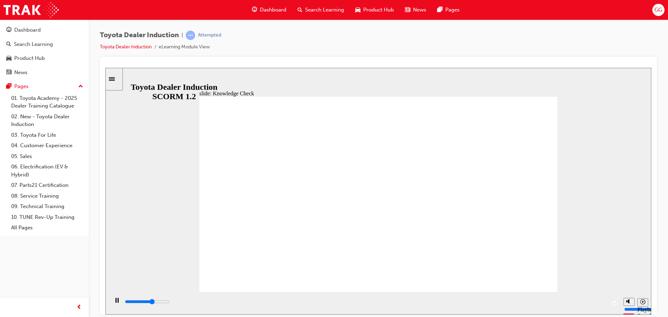
type input "toyota cen"
type input "3200"
type input "toyota ce"
type input "3200"
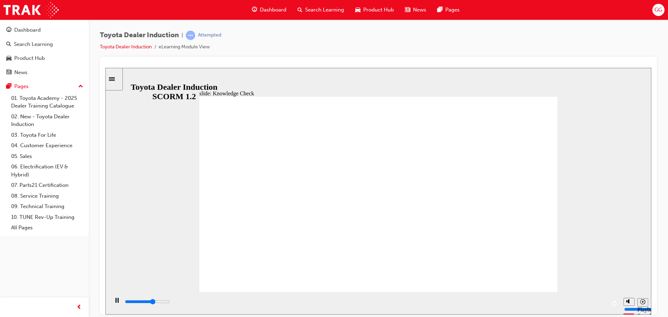
type input "toyota c"
type input "3200"
type input "toyota"
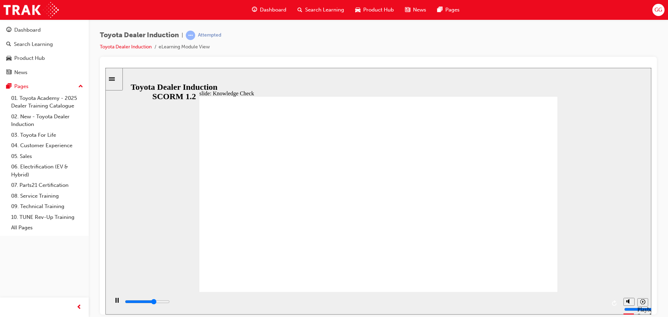
type input "3300"
type input "toyota"
type input "3300"
type input "toyot"
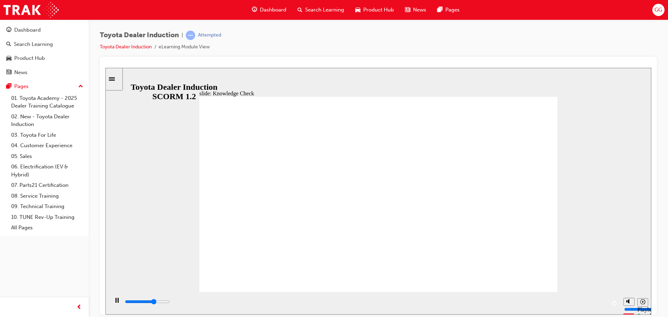
type input "toyot"
type input "3300"
type input "toyo"
type input "3400"
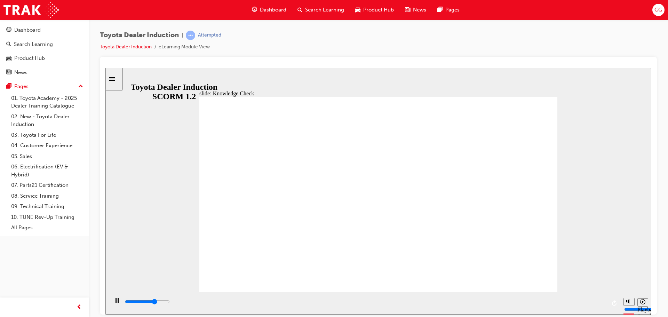
type input "toy"
type input "3400"
type input "to"
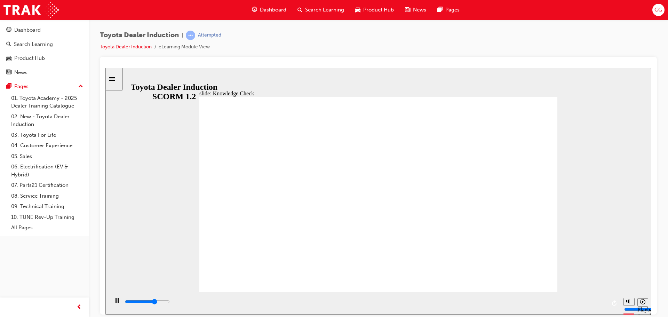
type input "3400"
type input "t"
type input "3500"
type input "4600"
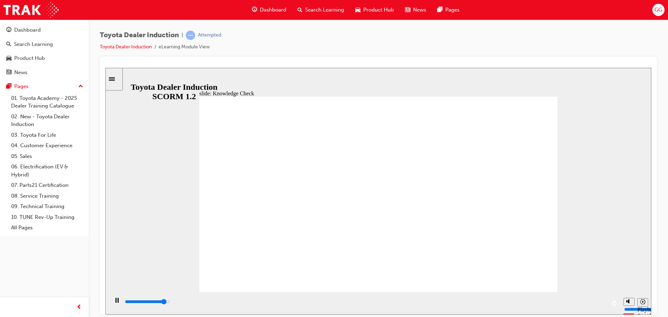
type input "t"
type input "5000"
type input "to"
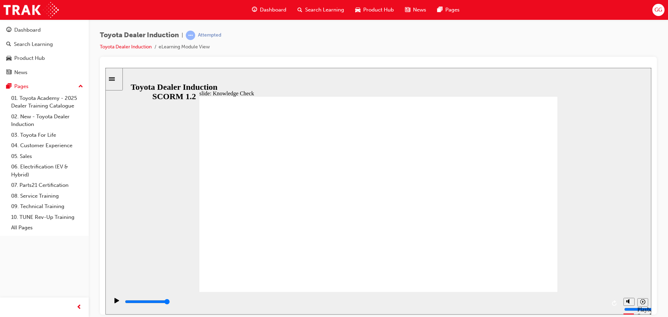
type input "toy"
type input "toyo"
type input "toyot"
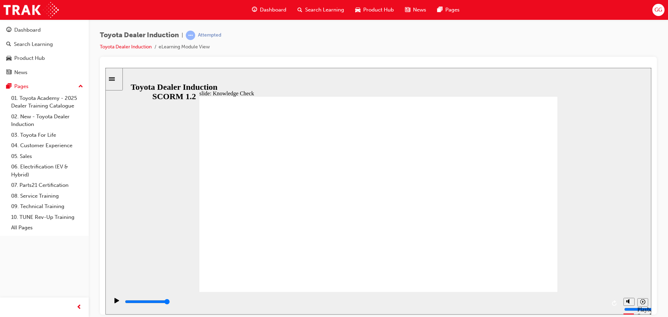
type input "toyot"
type input "toyota"
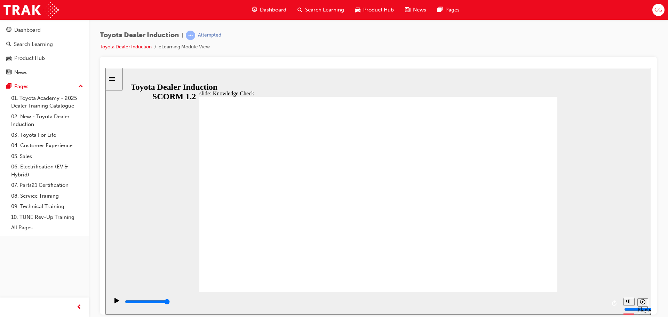
type input "toyota e"
type input "toyota en"
type input "toyota eng"
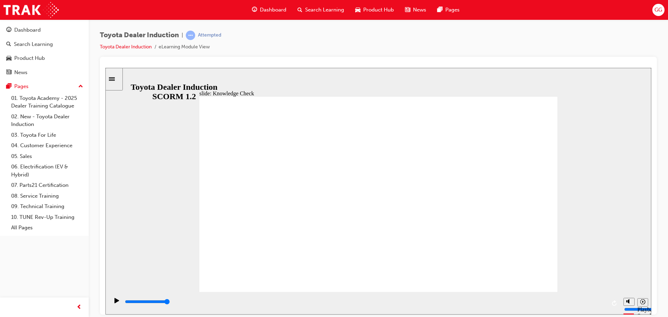
type input "toyota eng"
type input "toyota enga"
type input "toyota engag"
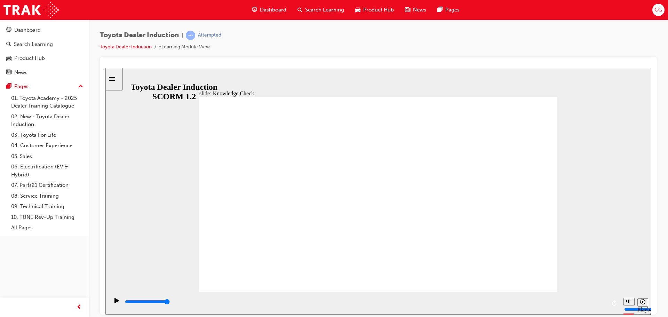
type input "toyota engage"
type input "toyota engage a"
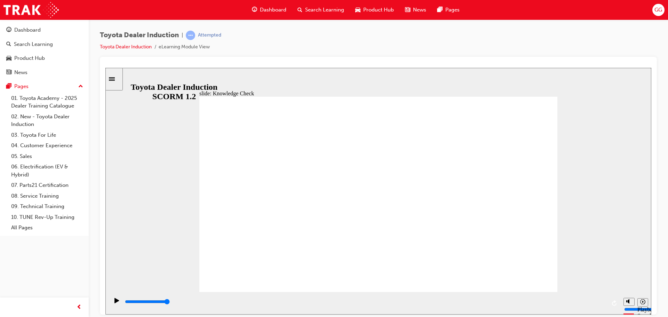
type input "toyota engage a"
type input "toyota engage ap"
type input "toyota engage app["
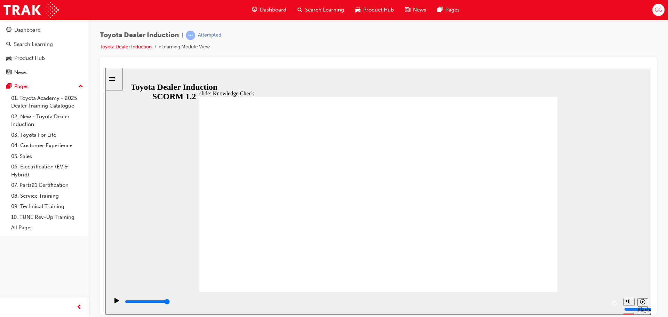
type input "toyota engage app"
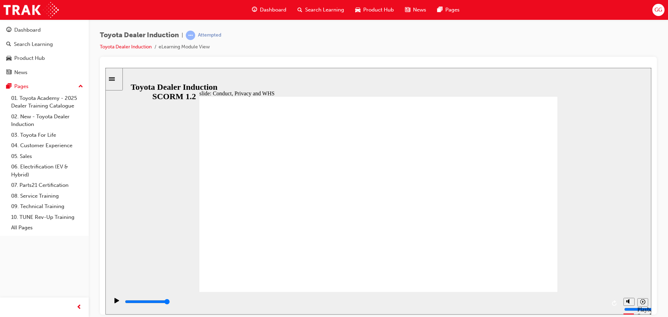
type input "6200"
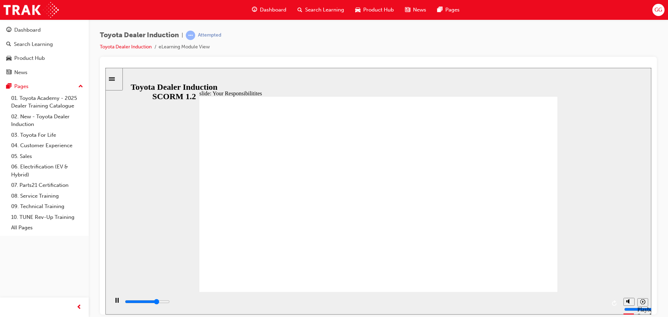
checkbox input "true"
type input "8400"
checkbox input "true"
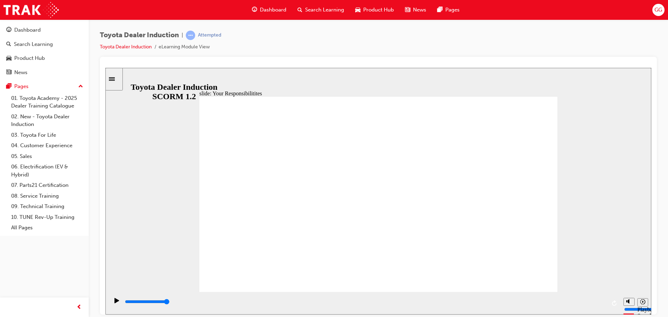
checkbox input "true"
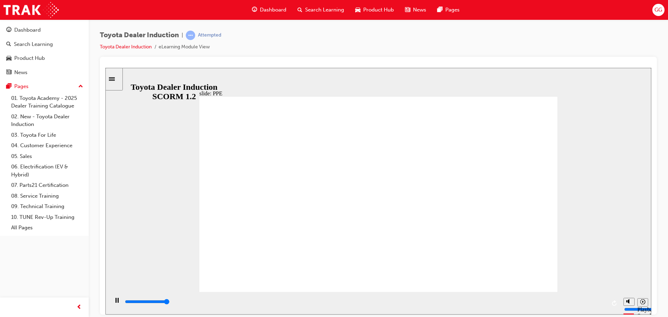
type input "5000"
checkbox input "true"
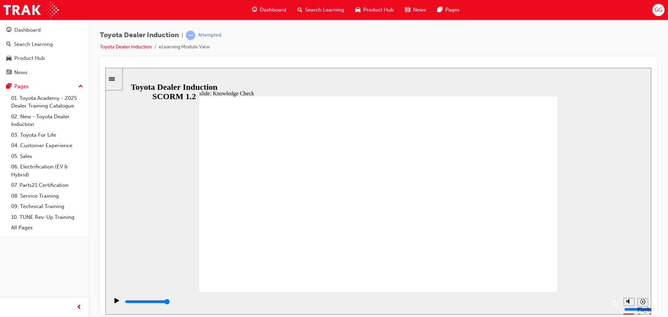
checkbox input "true"
